Goal: Transaction & Acquisition: Purchase product/service

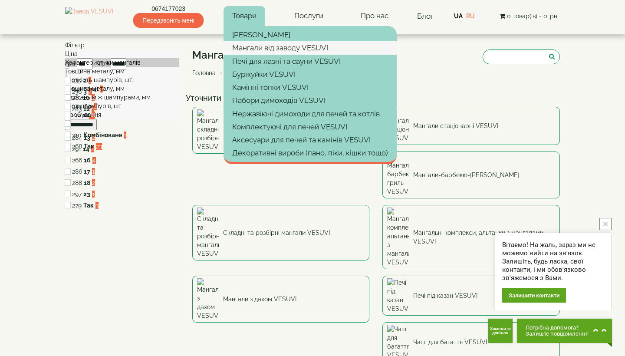
click at [285, 46] on link "Мангали від заводу VESUVI" at bounding box center [309, 47] width 173 height 13
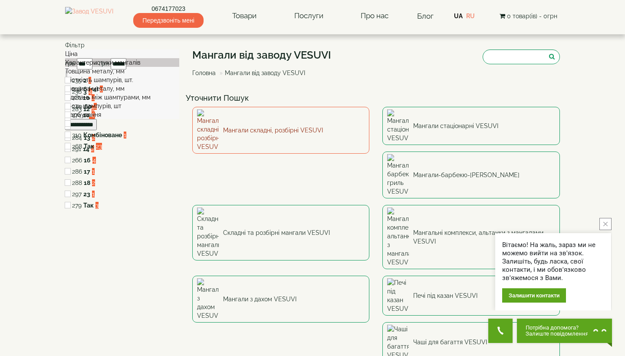
click at [293, 118] on link "Мангали складні, розбірні VESUVI" at bounding box center [280, 130] width 177 height 47
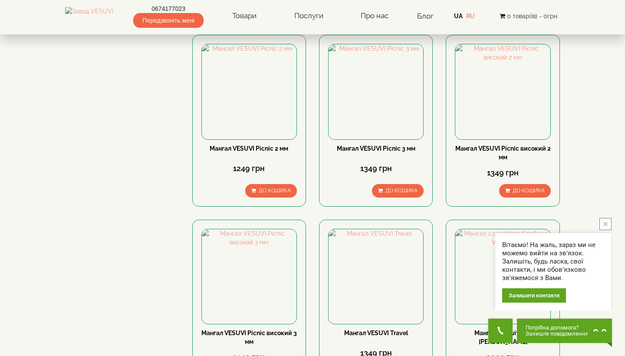
scroll to position [272, 0]
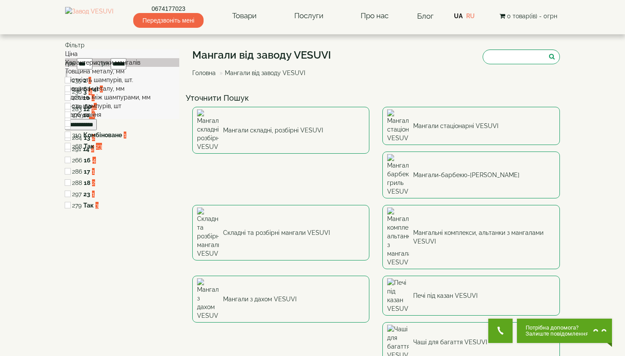
click at [372, 1] on div "0674177023 Передзвоніть мені Товари Булер'яни VESUVI Мангали від заводу VESUVI …" at bounding box center [312, 14] width 494 height 28
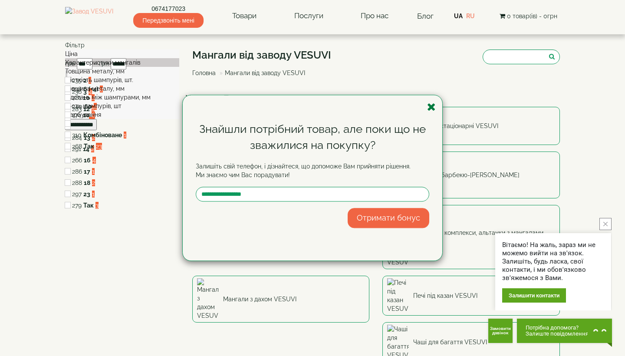
click at [431, 107] on icon "button" at bounding box center [431, 106] width 9 height 11
